Goal: Task Accomplishment & Management: Use online tool/utility

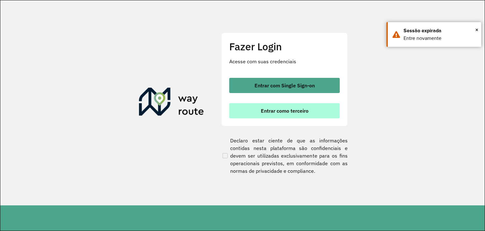
click at [270, 109] on span "Entrar como terceiro" at bounding box center [285, 110] width 48 height 5
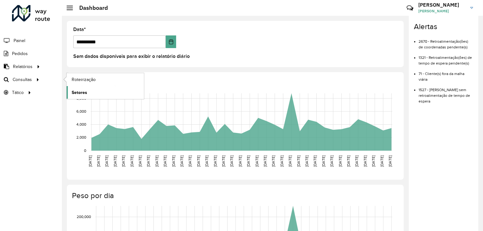
click at [106, 86] on link "Setores" at bounding box center [105, 92] width 77 height 13
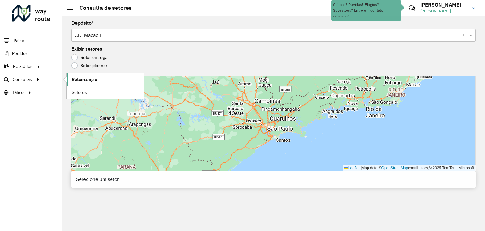
click at [94, 76] on span "Roteirização" at bounding box center [85, 79] width 26 height 7
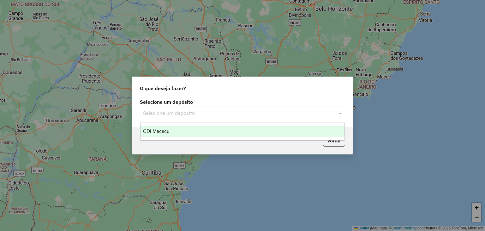
click at [157, 118] on div "Selecione um depósito" at bounding box center [242, 112] width 205 height 13
click at [166, 130] on span "CDI Macacu" at bounding box center [156, 130] width 27 height 5
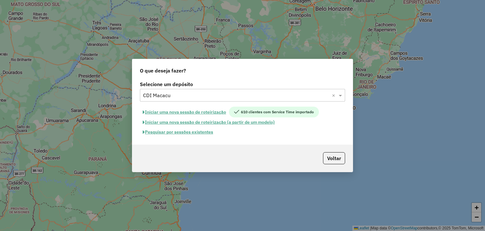
click at [192, 133] on button "Pesquisar por sessões existentes" at bounding box center [178, 132] width 76 height 10
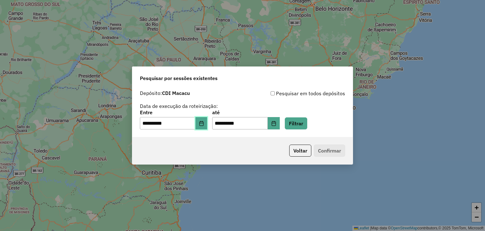
click at [207, 127] on button "Choose Date" at bounding box center [202, 123] width 12 height 13
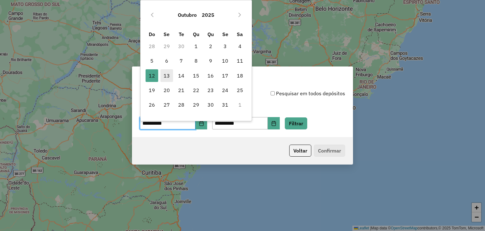
click at [164, 71] on span "13" at bounding box center [167, 75] width 13 height 13
type input "**********"
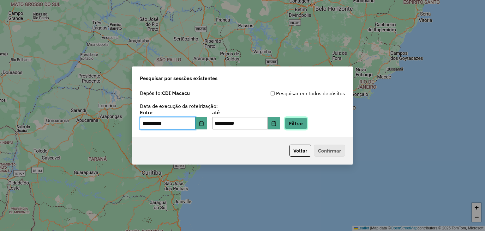
click at [301, 121] on button "Filtrar" at bounding box center [296, 123] width 22 height 12
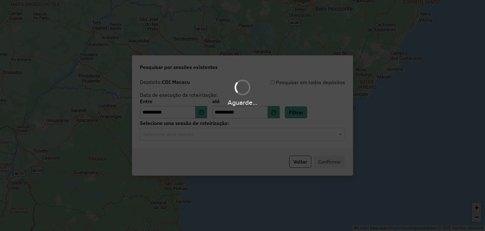
click at [185, 143] on div "Aguarde..." at bounding box center [242, 115] width 485 height 231
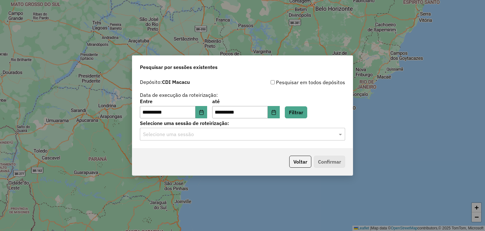
click at [185, 125] on label "Selecione uma sessão de roteirização:" at bounding box center [242, 123] width 205 height 8
click at [207, 132] on input "text" at bounding box center [236, 134] width 186 height 8
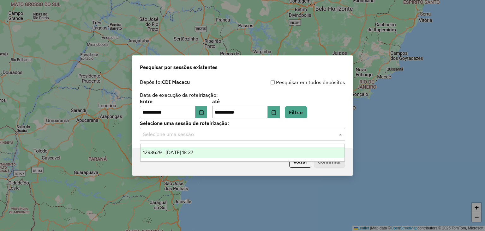
click at [270, 157] on div "1293629 - 13/10/2025 18:37" at bounding box center [243, 152] width 204 height 11
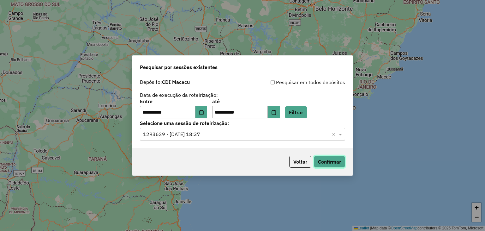
click at [339, 160] on button "Confirmar" at bounding box center [329, 161] width 31 height 12
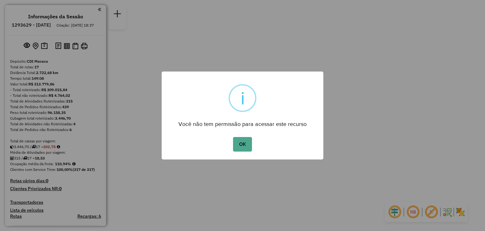
click at [182, 225] on div "× i Você não tem permissão para acessar este recurso OK No Cancel" at bounding box center [242, 115] width 485 height 231
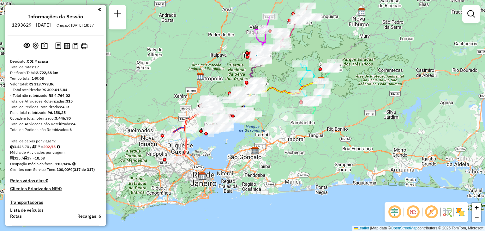
drag, startPoint x: 212, startPoint y: 156, endPoint x: 272, endPoint y: 125, distance: 66.7
click at [272, 125] on div "Janela de atendimento Grade de atendimento Capacidade Transportadoras Veículos …" at bounding box center [242, 115] width 485 height 231
select select "**********"
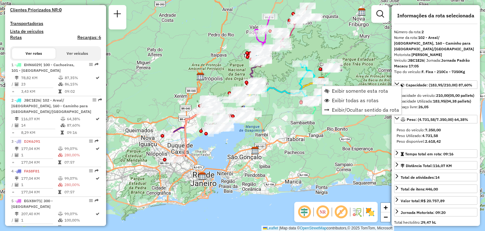
scroll to position [275, 0]
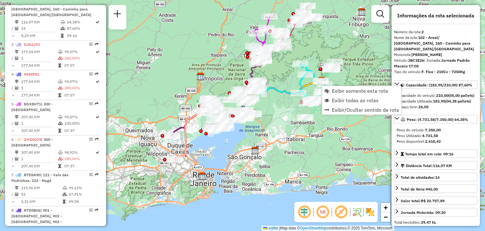
click at [343, 126] on div "Janela de atendimento Grade de atendimento Capacidade Transportadoras Veículos …" at bounding box center [242, 115] width 485 height 231
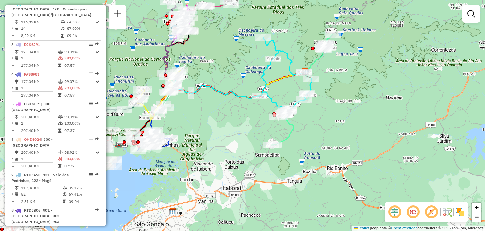
drag, startPoint x: 327, startPoint y: 95, endPoint x: 334, endPoint y: 145, distance: 50.7
click at [334, 145] on div "Janela de atendimento Grade de atendimento Capacidade Transportadoras Veículos …" at bounding box center [242, 115] width 485 height 231
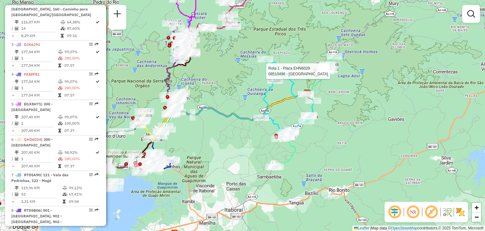
select select "**********"
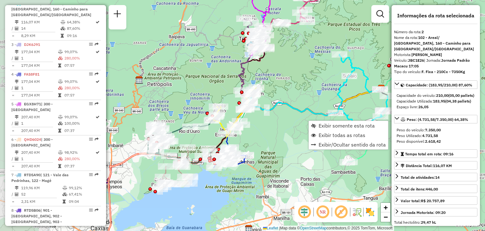
drag, startPoint x: 209, startPoint y: 131, endPoint x: 269, endPoint y: 126, distance: 60.6
click at [269, 126] on div "Janela de atendimento Grade de atendimento Capacidade Transportadoras Veículos …" at bounding box center [242, 115] width 485 height 231
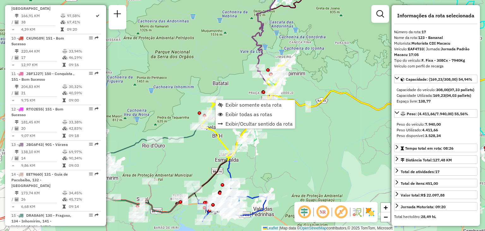
scroll to position [752, 0]
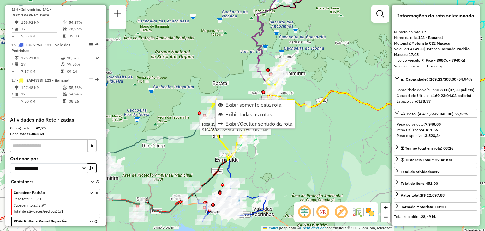
click at [178, 124] on div "Rota 15 - Placa DRA8A69 91043582 - SYNCED SERVICOS e MA Janela de atendimento G…" at bounding box center [242, 115] width 485 height 231
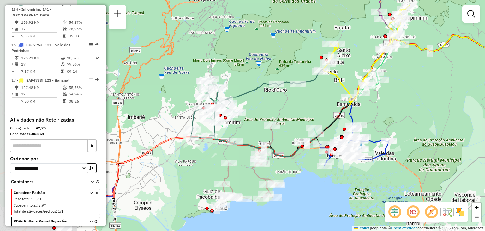
drag, startPoint x: 180, startPoint y: 114, endPoint x: 300, endPoint y: 59, distance: 132.5
click at [300, 59] on div "Rota 17 - Placa EAF4733 91026408 - [PERSON_NAME] C Janela de atendimento Grade …" at bounding box center [242, 115] width 485 height 231
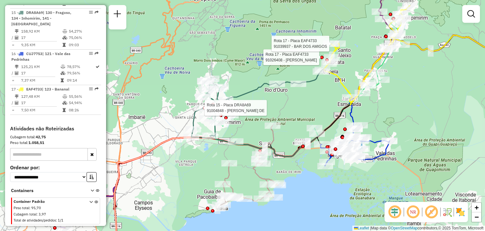
select select "**********"
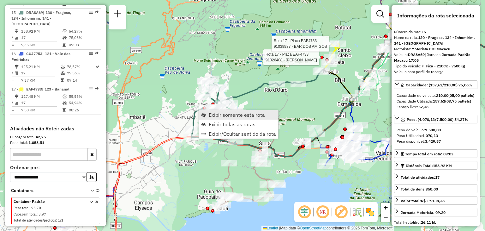
scroll to position [734, 0]
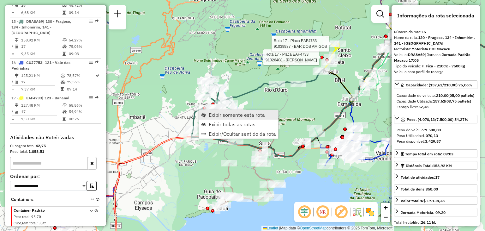
click at [215, 115] on span "Exibir somente esta rota" at bounding box center [237, 114] width 56 height 5
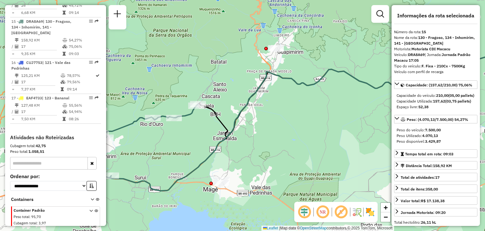
drag, startPoint x: 172, startPoint y: 136, endPoint x: 343, endPoint y: 125, distance: 171.9
click at [344, 125] on icon at bounding box center [323, 116] width 426 height 149
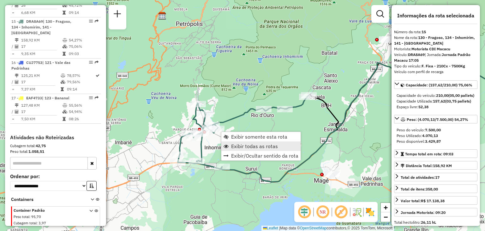
click at [240, 146] on span "Exibir todas as rotas" at bounding box center [254, 145] width 47 height 5
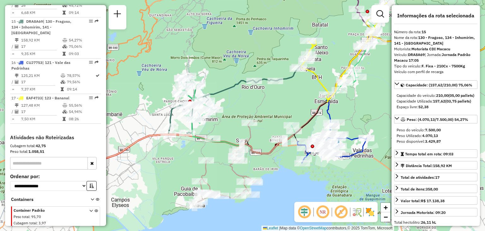
drag, startPoint x: 292, startPoint y: 206, endPoint x: 282, endPoint y: 179, distance: 28.7
click at [282, 179] on div "Janela de atendimento Grade de atendimento Capacidade Transportadoras Veículos …" at bounding box center [242, 115] width 485 height 231
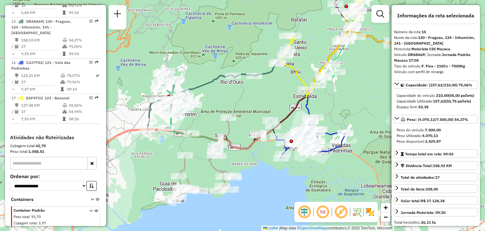
drag, startPoint x: 297, startPoint y: 196, endPoint x: 276, endPoint y: 191, distance: 21.8
click at [276, 191] on div "Janela de atendimento Grade de atendimento Capacidade Transportadoras Veículos …" at bounding box center [242, 115] width 485 height 231
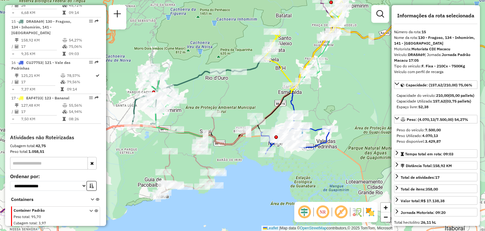
drag, startPoint x: 276, startPoint y: 190, endPoint x: 260, endPoint y: 185, distance: 15.7
click at [260, 185] on div "Janela de atendimento Grade de atendimento Capacidade Transportadoras Veículos …" at bounding box center [242, 115] width 485 height 231
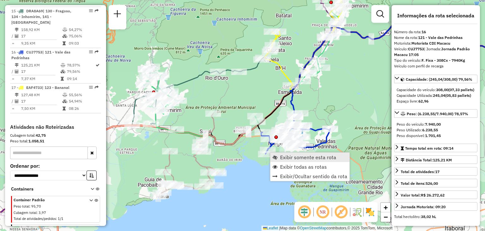
scroll to position [752, 0]
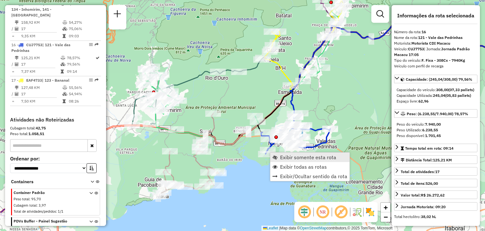
click at [283, 155] on span "Exibir somente esta rota" at bounding box center [308, 157] width 56 height 5
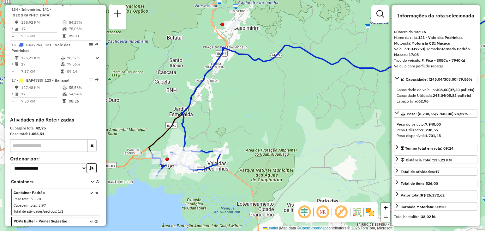
drag, startPoint x: 243, startPoint y: 163, endPoint x: 385, endPoint y: 118, distance: 149.6
click at [389, 116] on div "Janela de atendimento Grade de atendimento Capacidade Transportadoras Veículos …" at bounding box center [242, 115] width 485 height 231
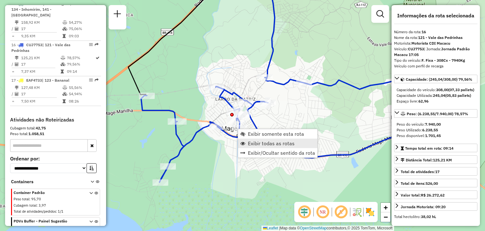
click at [259, 141] on span "Exibir todas as rotas" at bounding box center [271, 143] width 47 height 5
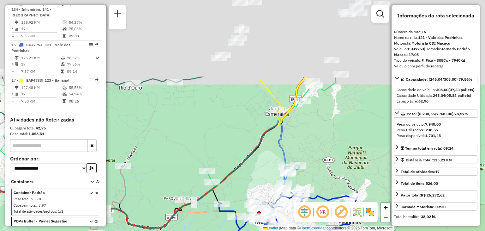
drag, startPoint x: 243, startPoint y: 77, endPoint x: 255, endPoint y: 162, distance: 85.8
click at [258, 182] on icon at bounding box center [176, 151] width 258 height 151
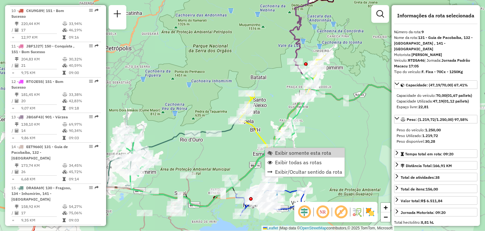
scroll to position [522, 0]
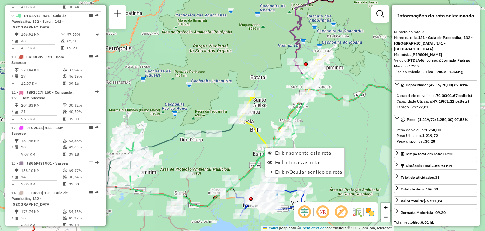
click at [348, 130] on div "Janela de atendimento Grade de atendimento Capacidade Transportadoras Veículos …" at bounding box center [242, 115] width 485 height 231
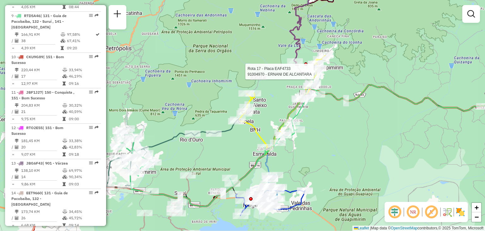
select select "**********"
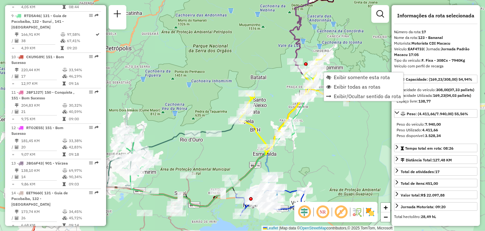
scroll to position [752, 0]
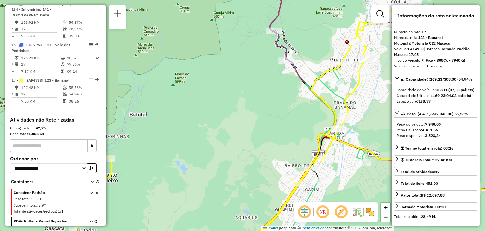
drag, startPoint x: 268, startPoint y: 60, endPoint x: 248, endPoint y: 58, distance: 20.3
click at [248, 58] on div "Janela de atendimento Grade de atendimento Capacidade Transportadoras Veículos …" at bounding box center [242, 115] width 485 height 231
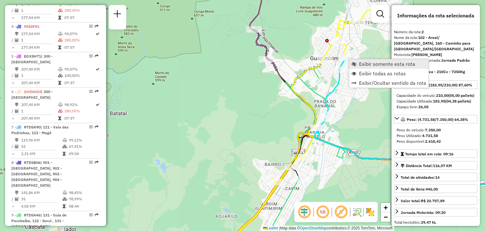
scroll to position [275, 0]
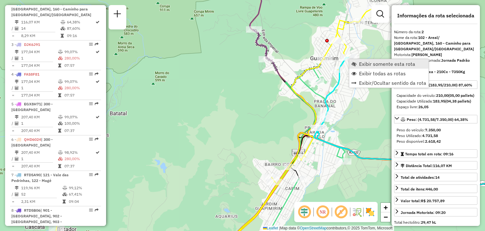
click at [358, 61] on link "Exibir somente esta rota" at bounding box center [388, 63] width 79 height 9
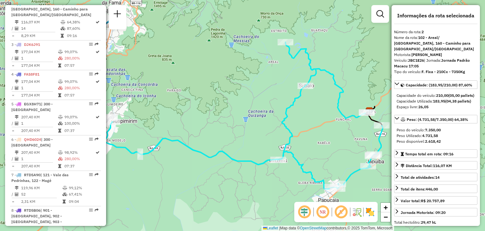
drag, startPoint x: 195, startPoint y: 144, endPoint x: 247, endPoint y: 137, distance: 53.3
click at [247, 137] on div "Janela de atendimento Grade de atendimento Capacidade Transportadoras Veículos …" at bounding box center [242, 115] width 485 height 231
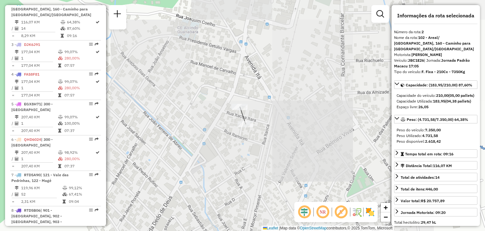
click at [212, 141] on div "Janela de atendimento Grade de atendimento Capacidade Transportadoras Veículos …" at bounding box center [242, 115] width 485 height 231
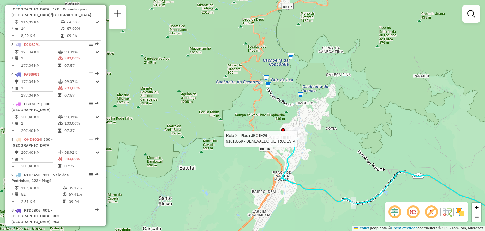
click at [294, 142] on div at bounding box center [299, 138] width 16 height 6
select select "**********"
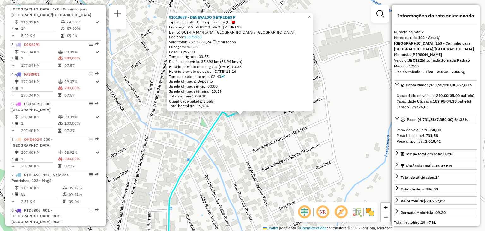
click at [253, 149] on div "91018659 - DENEVALDO GETRUDES P Tipo de cliente: 8 - Empilhadeira (E) Endereço:…" at bounding box center [242, 115] width 485 height 231
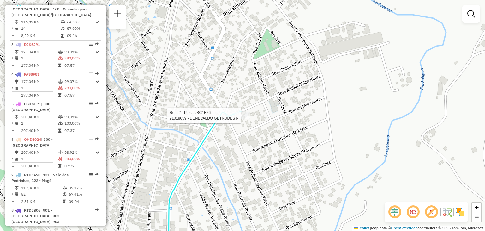
select select "**********"
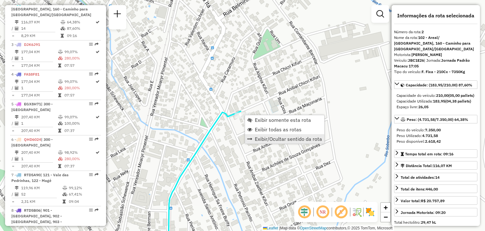
click at [266, 134] on link "Exibir/Ocultar sentido da rota" at bounding box center [284, 138] width 79 height 9
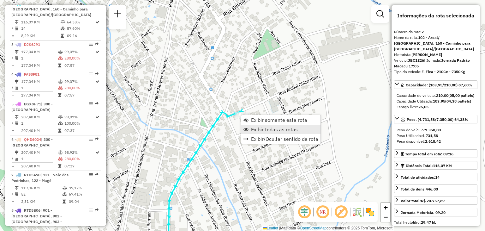
click at [257, 127] on span "Exibir todas as rotas" at bounding box center [274, 129] width 47 height 5
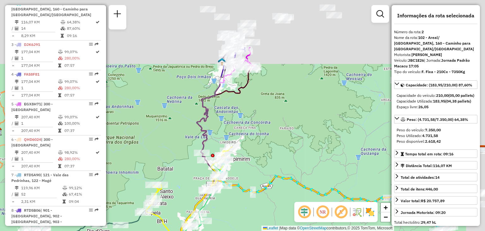
drag, startPoint x: 267, startPoint y: 108, endPoint x: 188, endPoint y: 179, distance: 105.6
click at [188, 179] on div "Janela de atendimento Grade de atendimento Capacidade Transportadoras Veículos …" at bounding box center [242, 115] width 485 height 231
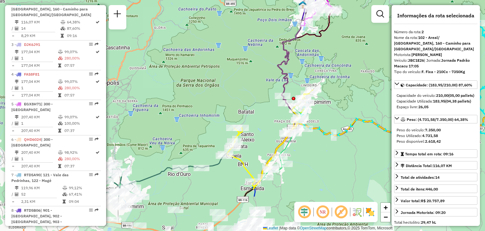
drag, startPoint x: 232, startPoint y: 140, endPoint x: 331, endPoint y: 74, distance: 118.9
click at [330, 75] on div "Janela de atendimento Grade de atendimento Capacidade Transportadoras Veículos …" at bounding box center [242, 115] width 485 height 231
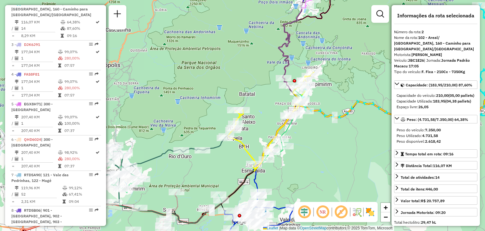
drag, startPoint x: 349, startPoint y: 66, endPoint x: 299, endPoint y: 47, distance: 54.4
click at [299, 47] on div "Janela de atendimento Grade de atendimento Capacidade Transportadoras Veículos …" at bounding box center [242, 115] width 485 height 231
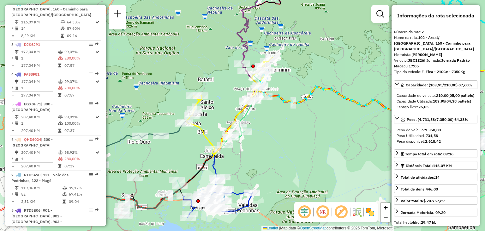
click at [224, 222] on div "Janela de atendimento Grade de atendimento Capacidade Transportadoras Veículos …" at bounding box center [242, 115] width 485 height 231
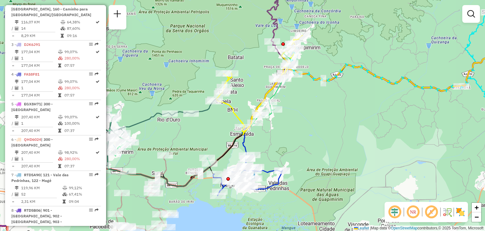
drag, startPoint x: 344, startPoint y: 167, endPoint x: 376, endPoint y: 141, distance: 41.6
click at [383, 137] on div "Janela de atendimento Grade de atendimento Capacidade Transportadoras Veículos …" at bounding box center [242, 115] width 485 height 231
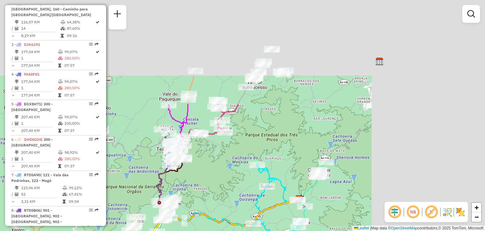
drag, startPoint x: 410, startPoint y: 64, endPoint x: 239, endPoint y: 197, distance: 217.4
click at [239, 197] on div "Janela de atendimento Grade de atendimento Capacidade Transportadoras Veículos …" at bounding box center [242, 115] width 485 height 231
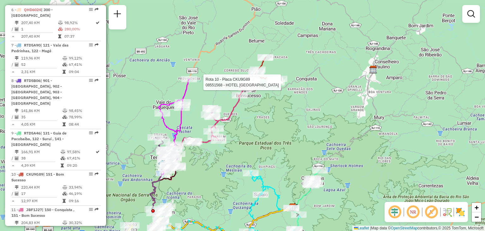
select select "**********"
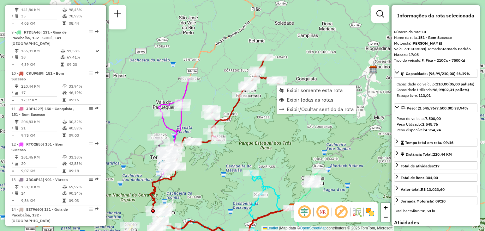
scroll to position [563, 0]
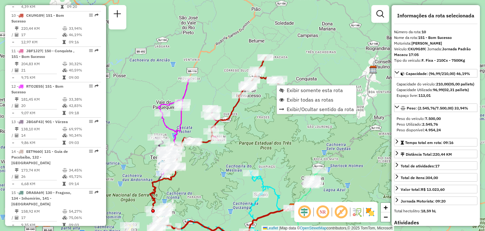
click at [293, 84] on div "Janela de atendimento Grade de atendimento Capacidade Transportadoras Veículos …" at bounding box center [242, 115] width 485 height 231
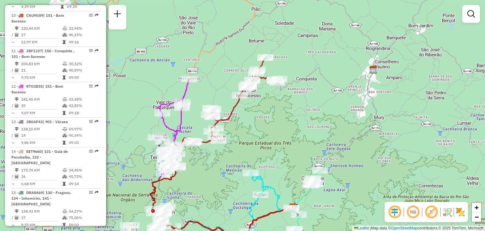
click at [294, 87] on div "Janela de atendimento Grade de atendimento Capacidade Transportadoras Veículos …" at bounding box center [242, 115] width 485 height 231
select select "**********"
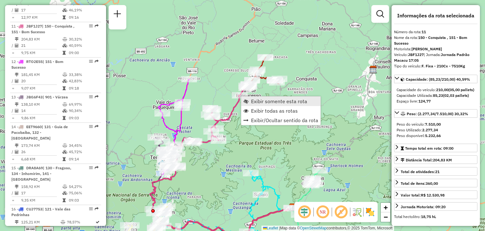
scroll to position [599, 0]
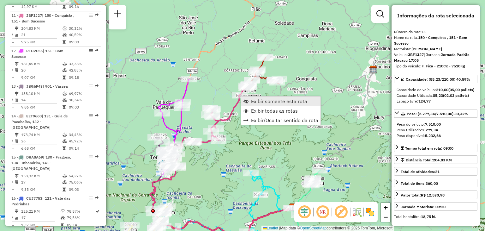
click at [259, 99] on span "Exibir somente esta rota" at bounding box center [279, 101] width 56 height 5
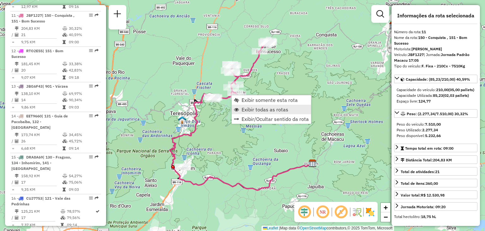
click at [263, 110] on span "Exibir todas as rotas" at bounding box center [265, 109] width 47 height 5
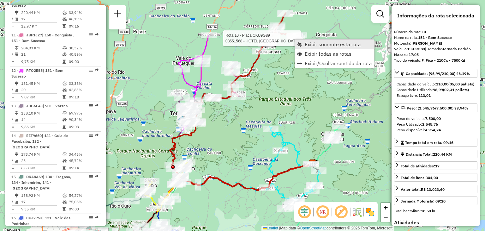
scroll to position [563, 0]
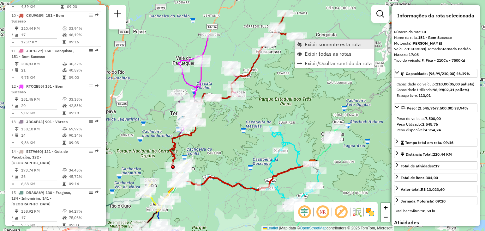
click at [303, 42] on link "Exibir somente esta rota" at bounding box center [334, 43] width 79 height 9
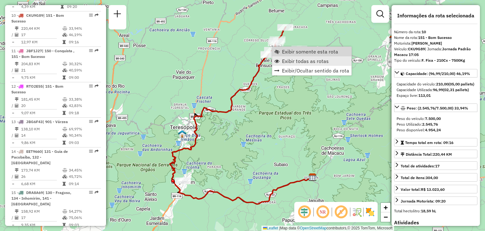
click at [290, 58] on span "Exibir todas as rotas" at bounding box center [305, 60] width 47 height 5
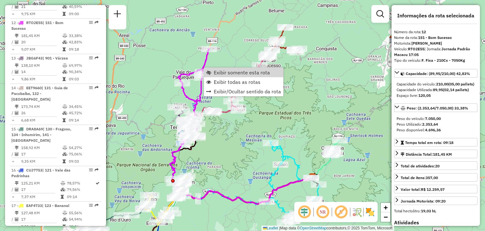
scroll to position [634, 0]
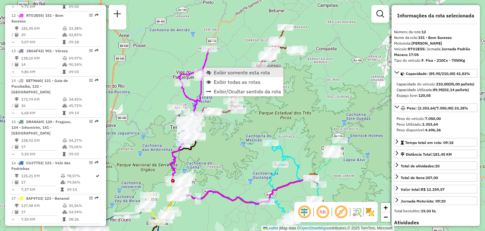
click at [211, 70] on link "Exibir somente esta rota" at bounding box center [243, 72] width 79 height 9
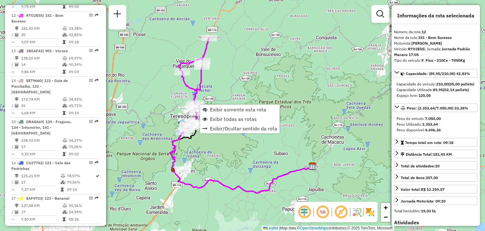
click at [205, 154] on div "Janela de atendimento Grade de atendimento Capacidade Transportadoras Veículos …" at bounding box center [242, 115] width 485 height 231
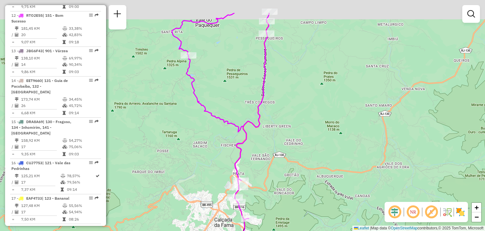
drag, startPoint x: 205, startPoint y: 93, endPoint x: 211, endPoint y: 124, distance: 31.4
click at [209, 127] on div "Janela de atendimento Grade de atendimento Capacidade Transportadoras Veículos …" at bounding box center [242, 115] width 485 height 231
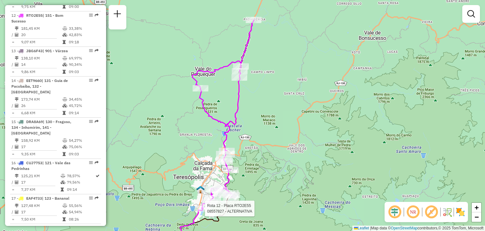
select select "**********"
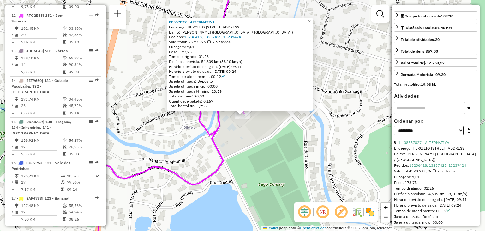
scroll to position [158, 0]
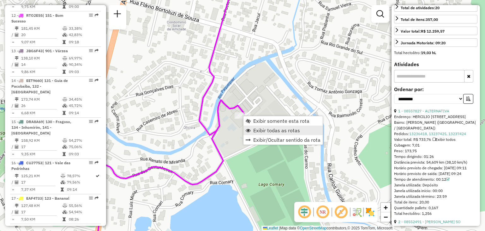
click at [265, 129] on span "Exibir todas as rotas" at bounding box center [276, 130] width 47 height 5
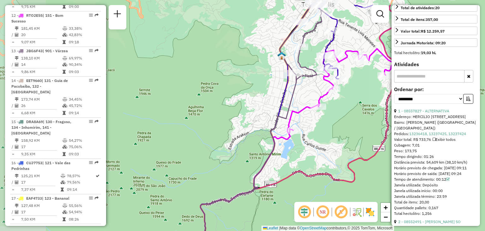
drag, startPoint x: 324, startPoint y: 66, endPoint x: 300, endPoint y: 143, distance: 80.7
click at [303, 135] on div "Janela de atendimento Grade de atendimento Capacidade Transportadoras Veículos …" at bounding box center [242, 115] width 485 height 231
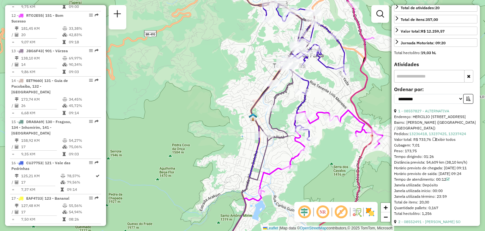
drag, startPoint x: 252, startPoint y: 72, endPoint x: 210, endPoint y: 117, distance: 60.8
click at [210, 117] on div "Rota 8 - Placa RTD5B06 08514759 - 59.434.880 ALINE QUEIROZ DE ALMEIDA Janela de…" at bounding box center [242, 115] width 485 height 231
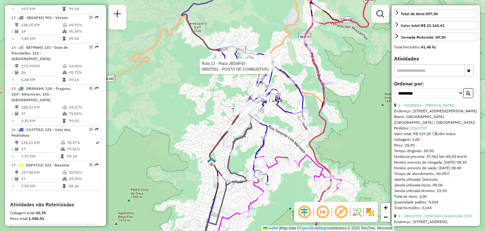
scroll to position [669, 0]
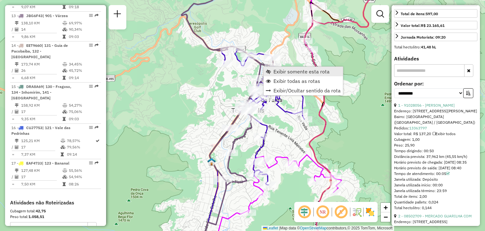
drag, startPoint x: 269, startPoint y: 67, endPoint x: 264, endPoint y: 66, distance: 4.8
click at [264, 66] on div "Exibir somente esta rota Exibir todas as rotas Exibir/Ocultar sentido da rota" at bounding box center [304, 80] width 80 height 29
click at [272, 71] on link "Exibir somente esta rota" at bounding box center [303, 71] width 79 height 9
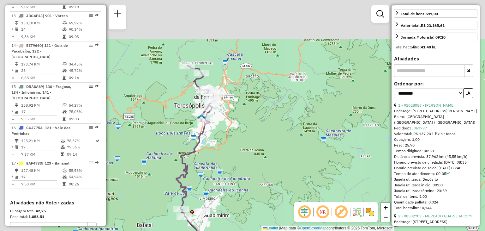
drag, startPoint x: 217, startPoint y: 119, endPoint x: 310, endPoint y: 182, distance: 112.6
click at [318, 186] on div "Janela de atendimento Grade de atendimento Capacidade Transportadoras Veículos …" at bounding box center [242, 115] width 485 height 231
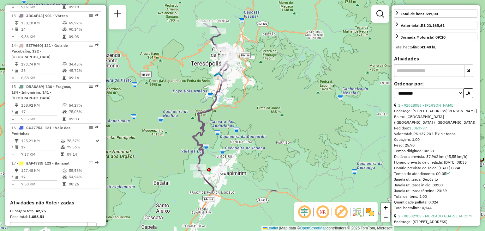
drag, startPoint x: 272, startPoint y: 163, endPoint x: 258, endPoint y: 126, distance: 39.1
click at [265, 111] on div "Janela de atendimento Grade de atendimento Capacidade Transportadoras Veículos …" at bounding box center [242, 115] width 485 height 231
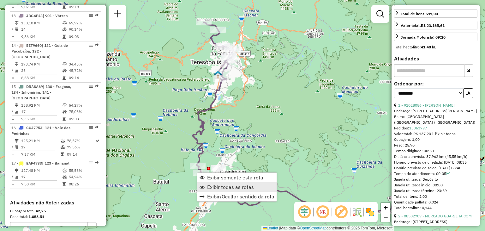
click at [220, 184] on span "Exibir todas as rotas" at bounding box center [230, 186] width 47 height 5
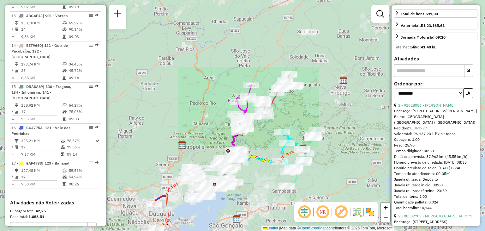
click at [301, 143] on div "Rota 2 - Placa JBC1E26 91025823 - BAR DO JOEL ESTREITO Janela de atendimento Gr…" at bounding box center [242, 115] width 485 height 231
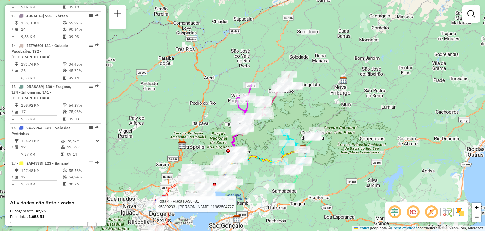
select select "**********"
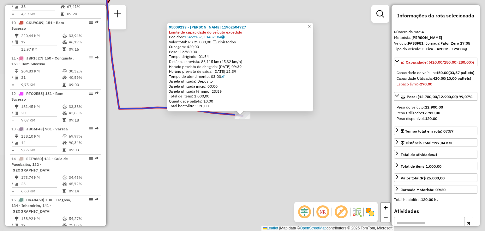
scroll to position [346, 0]
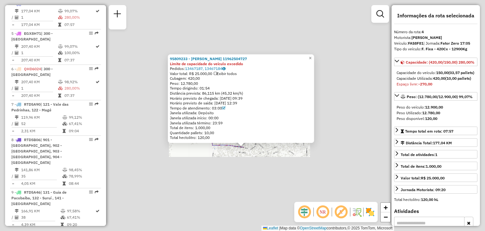
click at [267, 177] on div "95809233 - [PERSON_NAME] 11962504727 Limite de capacidade do veículo excedido P…" at bounding box center [242, 115] width 485 height 231
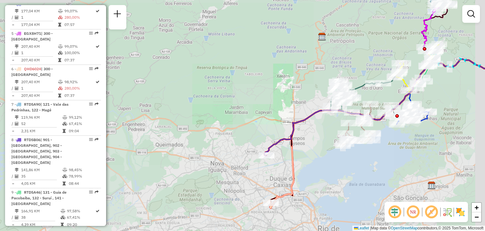
drag, startPoint x: 300, startPoint y: 168, endPoint x: 264, endPoint y: 87, distance: 88.8
click at [265, 88] on div "Janela de atendimento Grade de atendimento Capacidade Transportadoras Veículos …" at bounding box center [242, 115] width 485 height 231
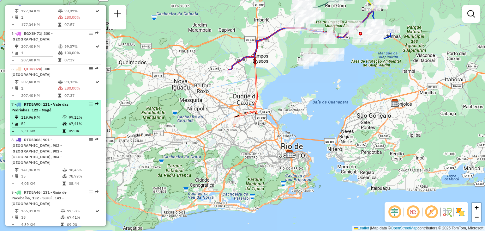
scroll to position [282, 0]
